Goal: Obtain resource: Download file/media

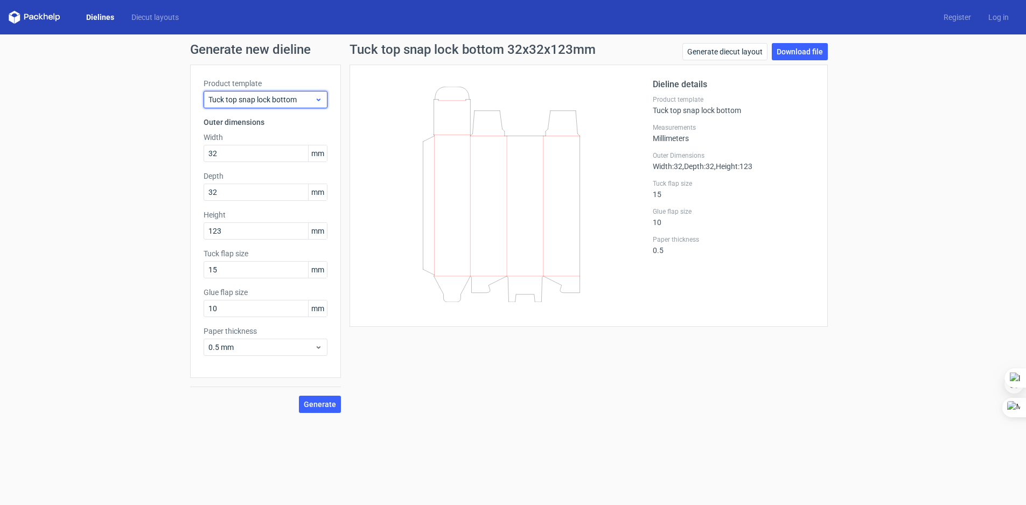
click at [253, 104] on span "Tuck top snap lock bottom" at bounding box center [261, 99] width 106 height 11
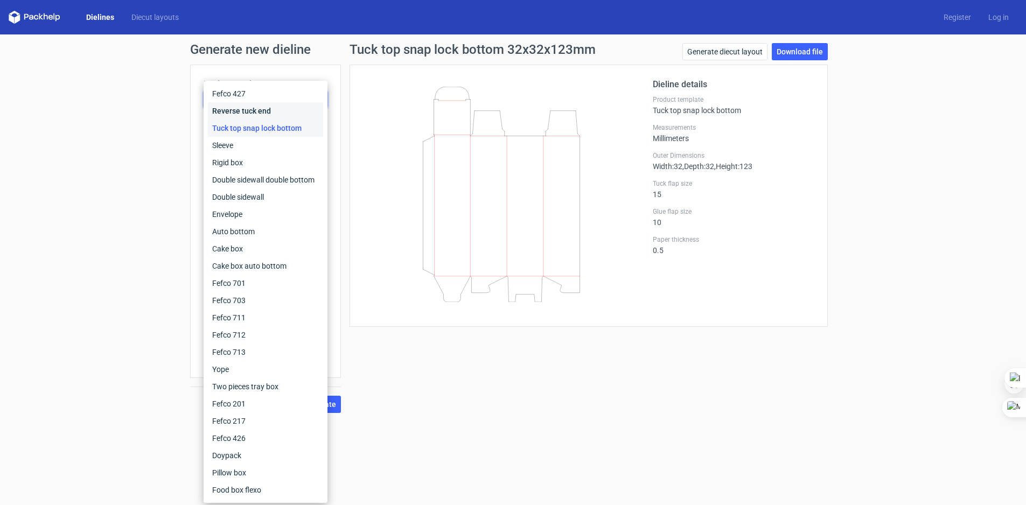
click at [254, 108] on div "Reverse tuck end" at bounding box center [265, 110] width 115 height 17
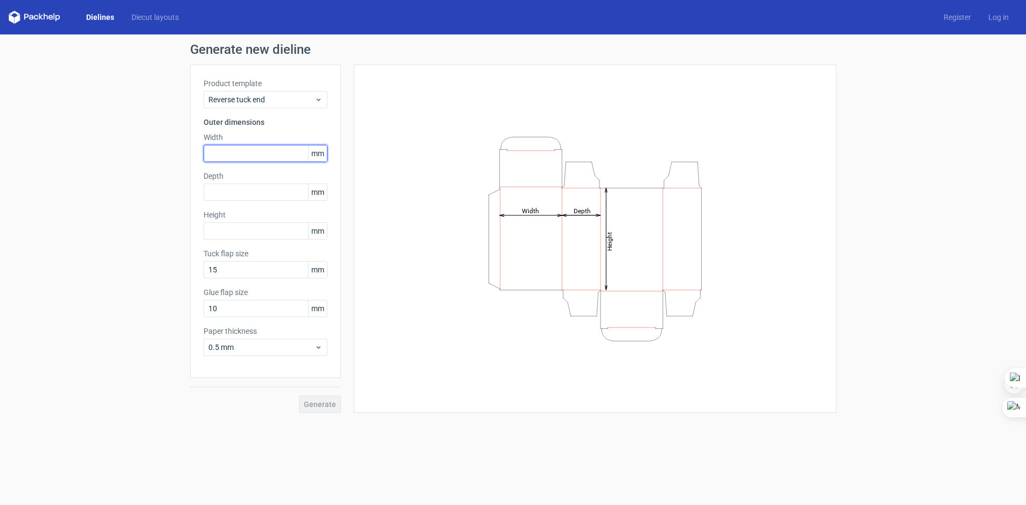
click at [232, 149] on input "text" at bounding box center [266, 153] width 124 height 17
type input "127"
type input "27"
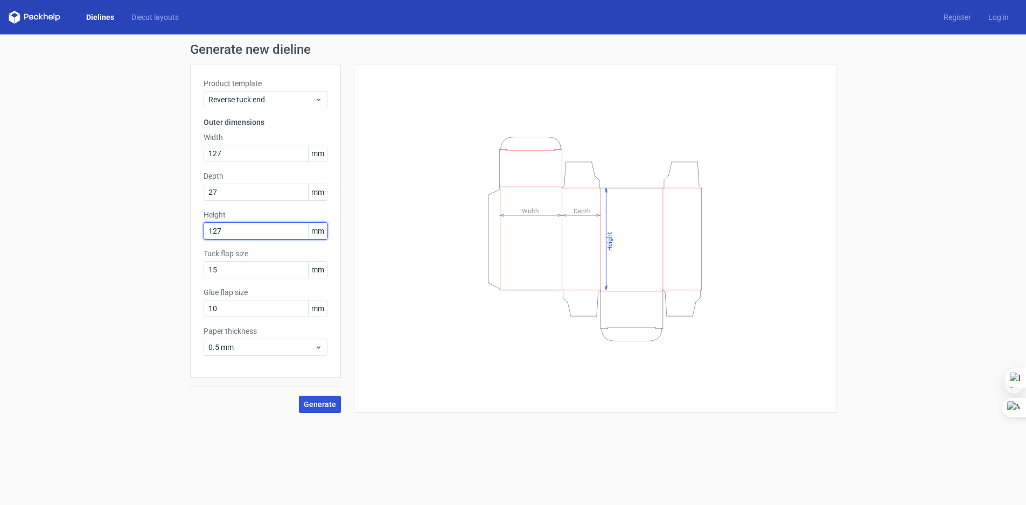
type input "127"
click at [311, 401] on span "Generate" at bounding box center [320, 405] width 32 height 8
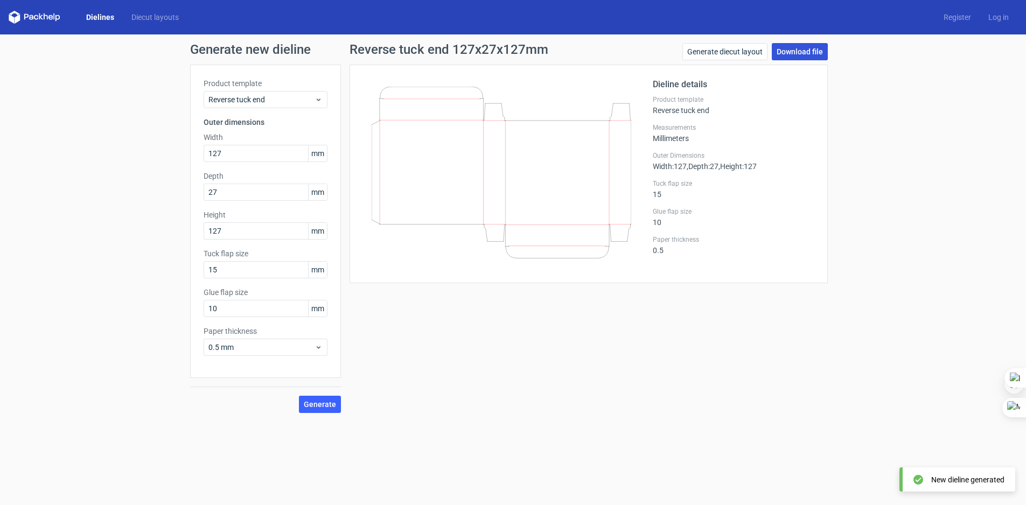
click at [809, 52] on link "Download file" at bounding box center [800, 51] width 56 height 17
